Goal: Information Seeking & Learning: Learn about a topic

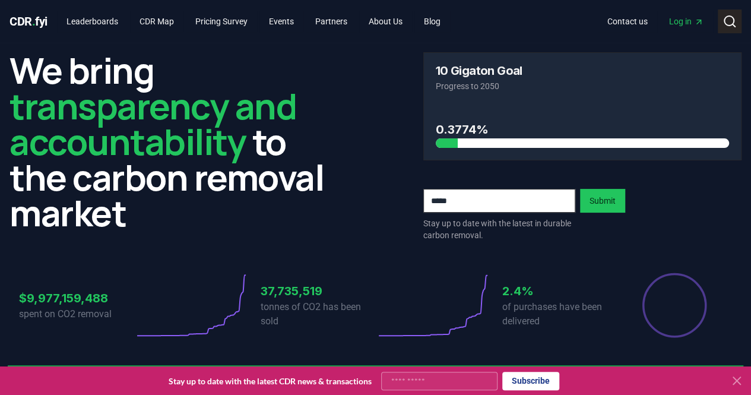
click at [733, 22] on icon at bounding box center [729, 21] width 14 height 14
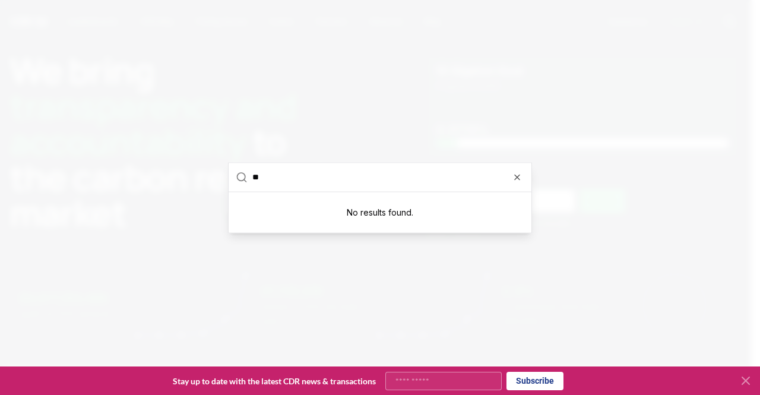
type input "*"
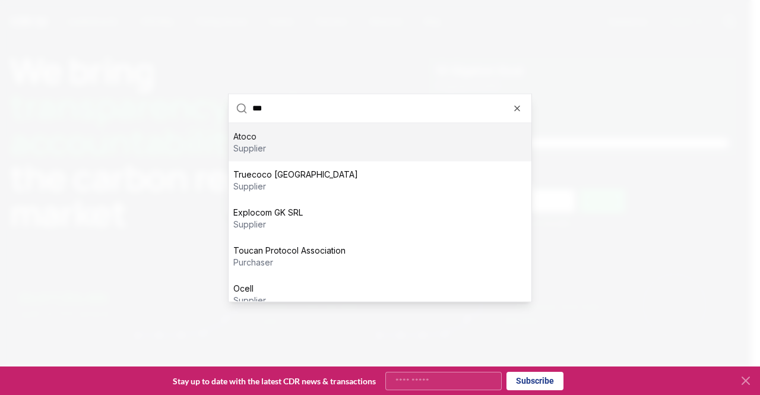
scroll to position [12, 0]
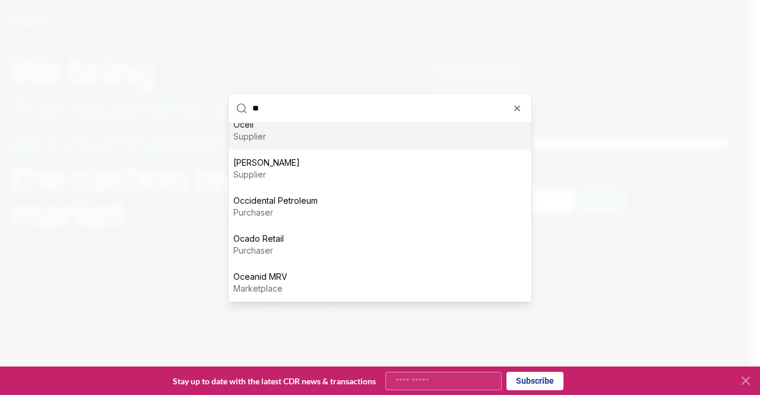
type input "*"
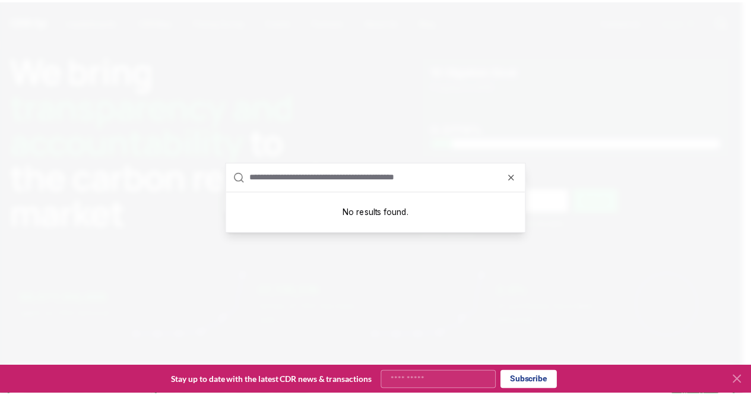
scroll to position [0, 0]
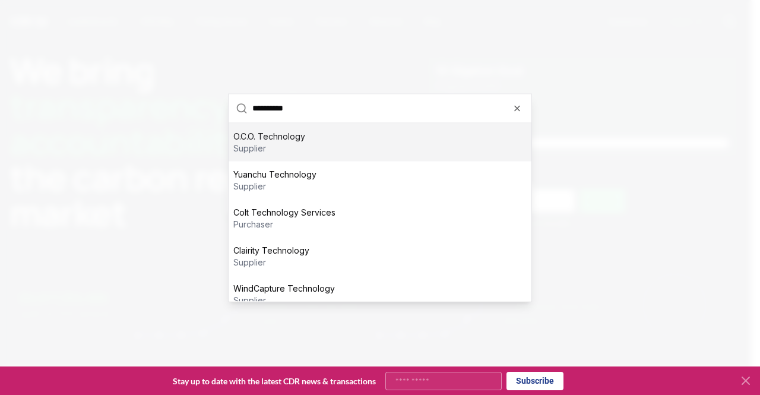
type input "**********"
click at [256, 126] on div "O.C.O. Technology supplier" at bounding box center [380, 142] width 303 height 38
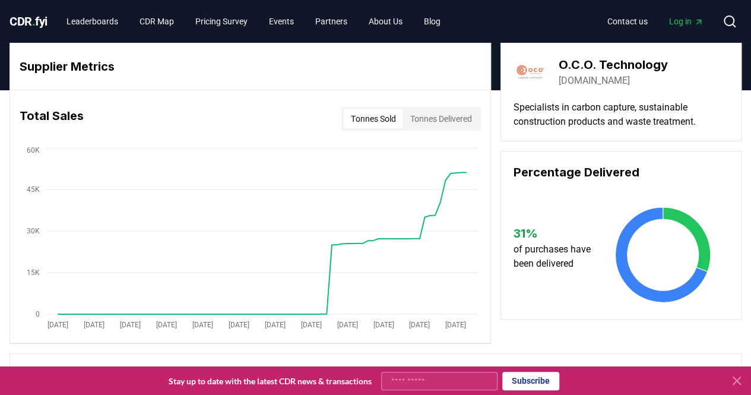
scroll to position [1, 0]
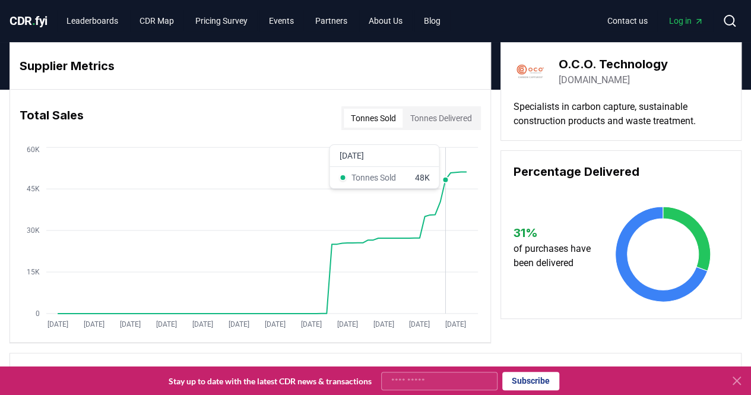
click at [444, 205] on icon "[DATE] [DATE] [DATE] [DATE] [DATE] [DATE] [DATE] [DATE] [DATE] [DATE] [DATE] [D…" at bounding box center [245, 239] width 471 height 190
click at [440, 178] on icon "[DATE] [DATE] [DATE] [DATE] [DATE] [DATE] [DATE] [DATE] [DATE] [DATE] [DATE] [D…" at bounding box center [245, 239] width 471 height 190
